Goal: Task Accomplishment & Management: Use online tool/utility

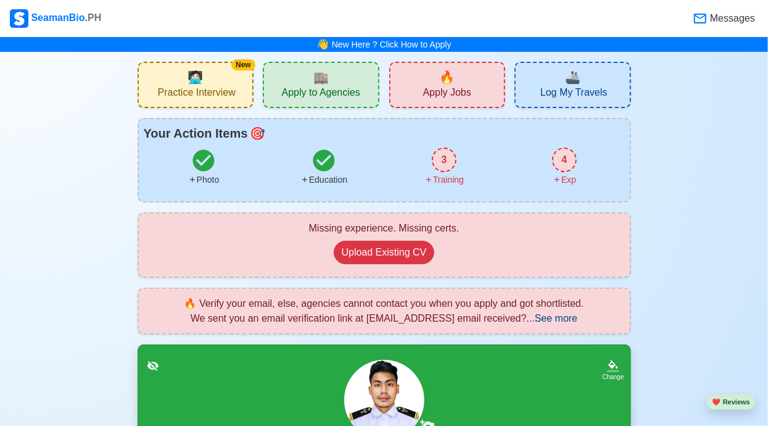
drag, startPoint x: 0, startPoint y: 0, endPoint x: 445, endPoint y: 168, distance: 475.5
click at [445, 168] on div "3" at bounding box center [444, 159] width 25 height 25
click at [554, 92] on span "Log My Travels" at bounding box center [573, 93] width 67 height 15
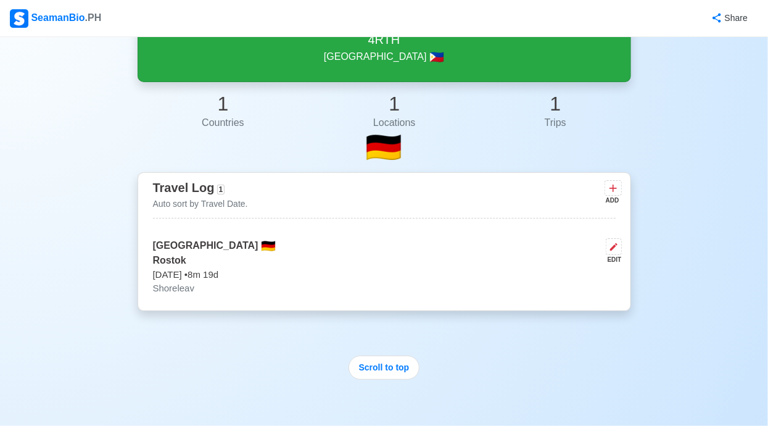
scroll to position [208, 0]
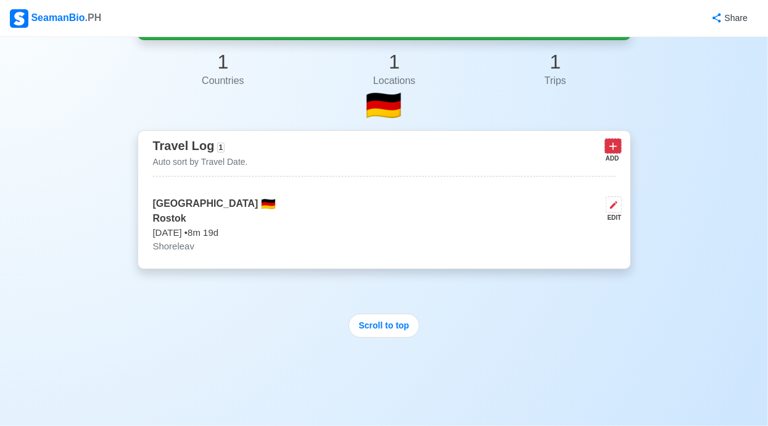
drag, startPoint x: 445, startPoint y: 168, endPoint x: 615, endPoint y: 150, distance: 171.2
click at [615, 150] on icon at bounding box center [613, 146] width 12 height 12
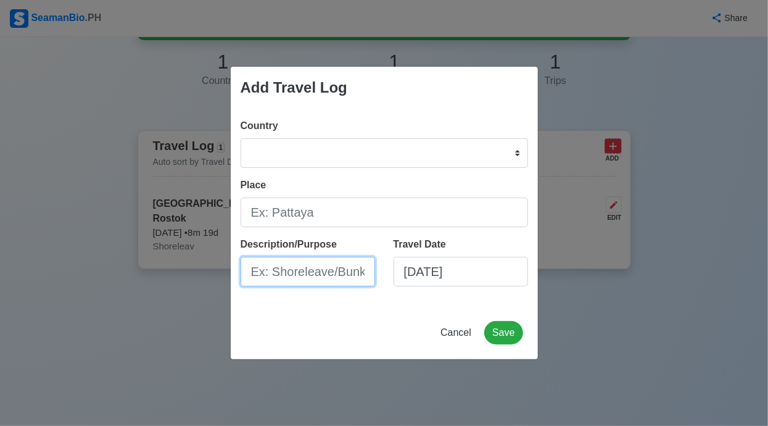
click at [354, 272] on input "Description/Purpose" at bounding box center [308, 272] width 134 height 30
click at [356, 271] on input "Description/Purpose" at bounding box center [308, 272] width 134 height 30
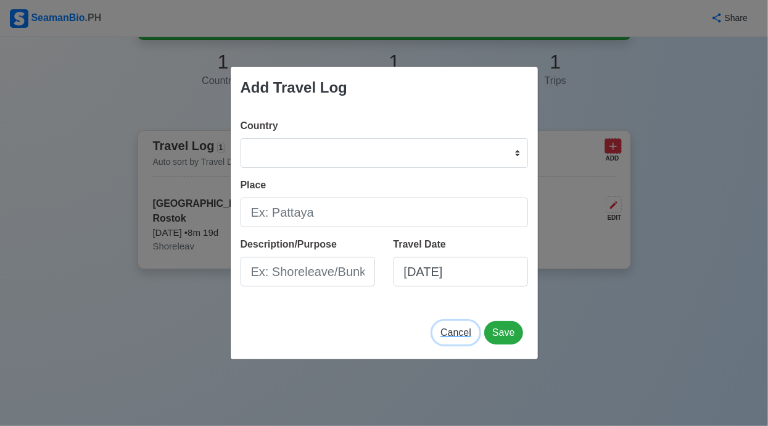
click at [466, 336] on span "Cancel" at bounding box center [455, 332] width 31 height 10
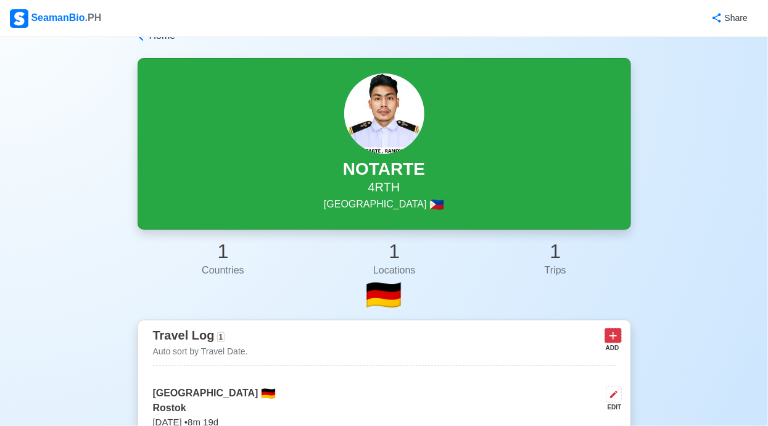
scroll to position [0, 0]
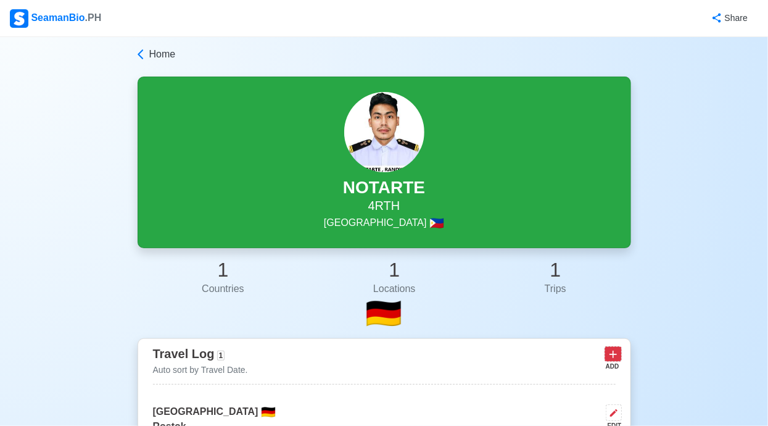
click at [596, 0] on html "SeamanBio .PH Share Home NOTARTE 4RTH [GEOGRAPHIC_DATA] 🇵🇭 1 Countries 1 Locati…" at bounding box center [384, 213] width 768 height 426
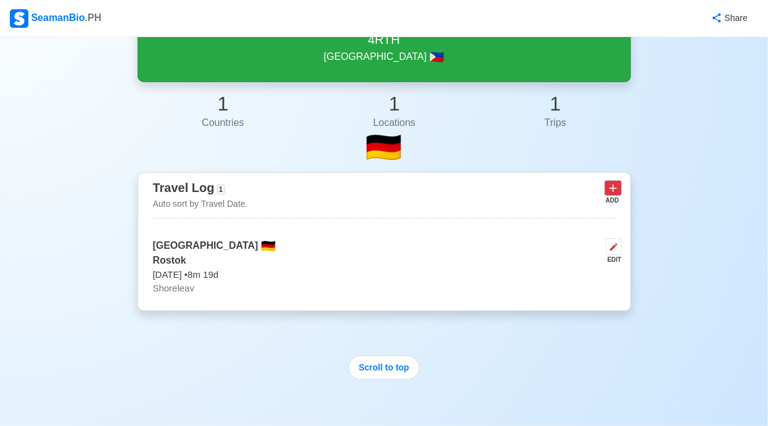
scroll to position [197, 0]
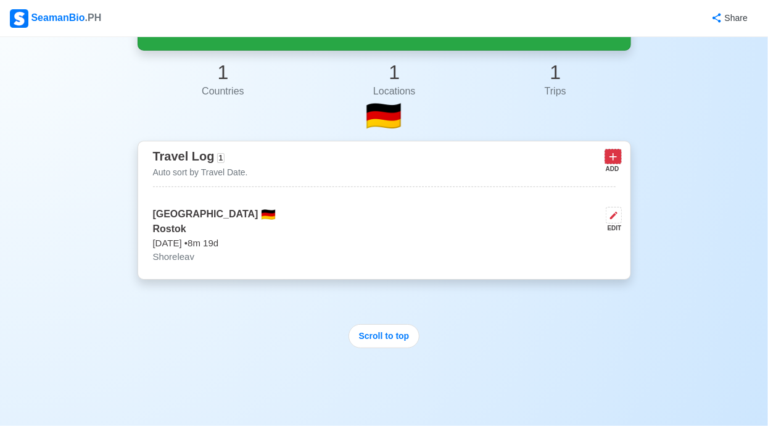
click at [614, 219] on icon at bounding box center [614, 215] width 10 height 10
select select "DE"
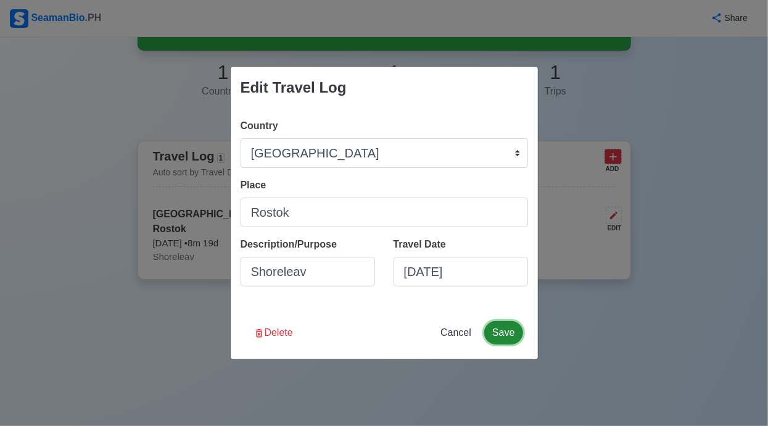
click at [503, 333] on button "Save" at bounding box center [503, 332] width 38 height 23
drag, startPoint x: 615, startPoint y: 150, endPoint x: 591, endPoint y: 373, distance: 223.3
click at [591, 373] on div "Edit Travel Log Country [GEOGRAPHIC_DATA] [GEOGRAPHIC_DATA] [GEOGRAPHIC_DATA] […" at bounding box center [384, 213] width 768 height 426
click at [582, 0] on html "SeamanBio .PH Share Home NOTARTE 4RTH [GEOGRAPHIC_DATA] 🇵🇭 1 Countries 1 Locati…" at bounding box center [384, 16] width 768 height 426
select select
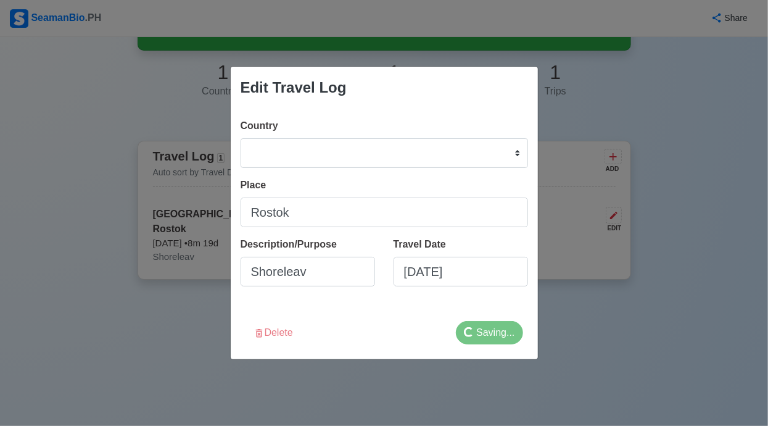
type input "[DATE]"
